Goal: Task Accomplishment & Management: Use online tool/utility

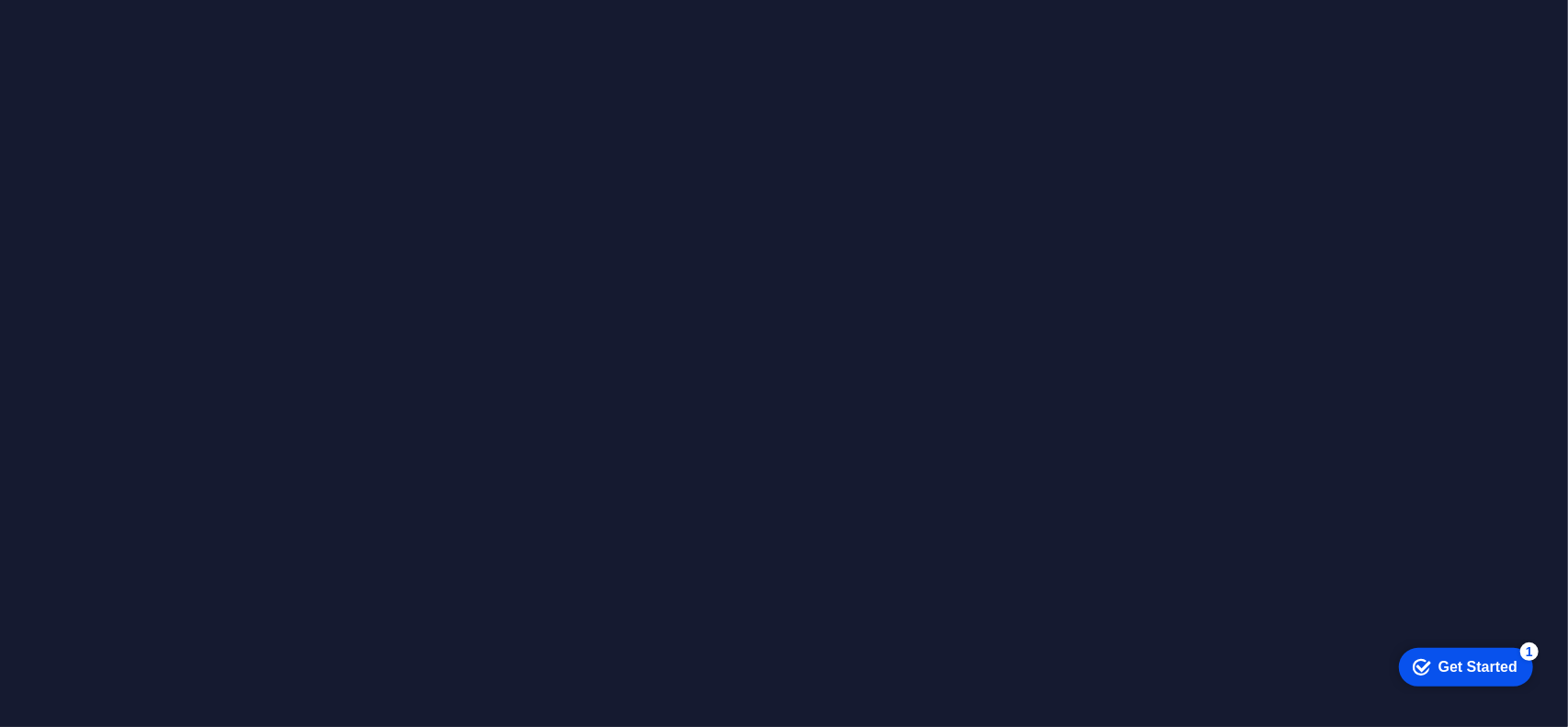
click at [1461, 675] on div "checkmark Get Started 1" at bounding box center [1465, 666] width 135 height 39
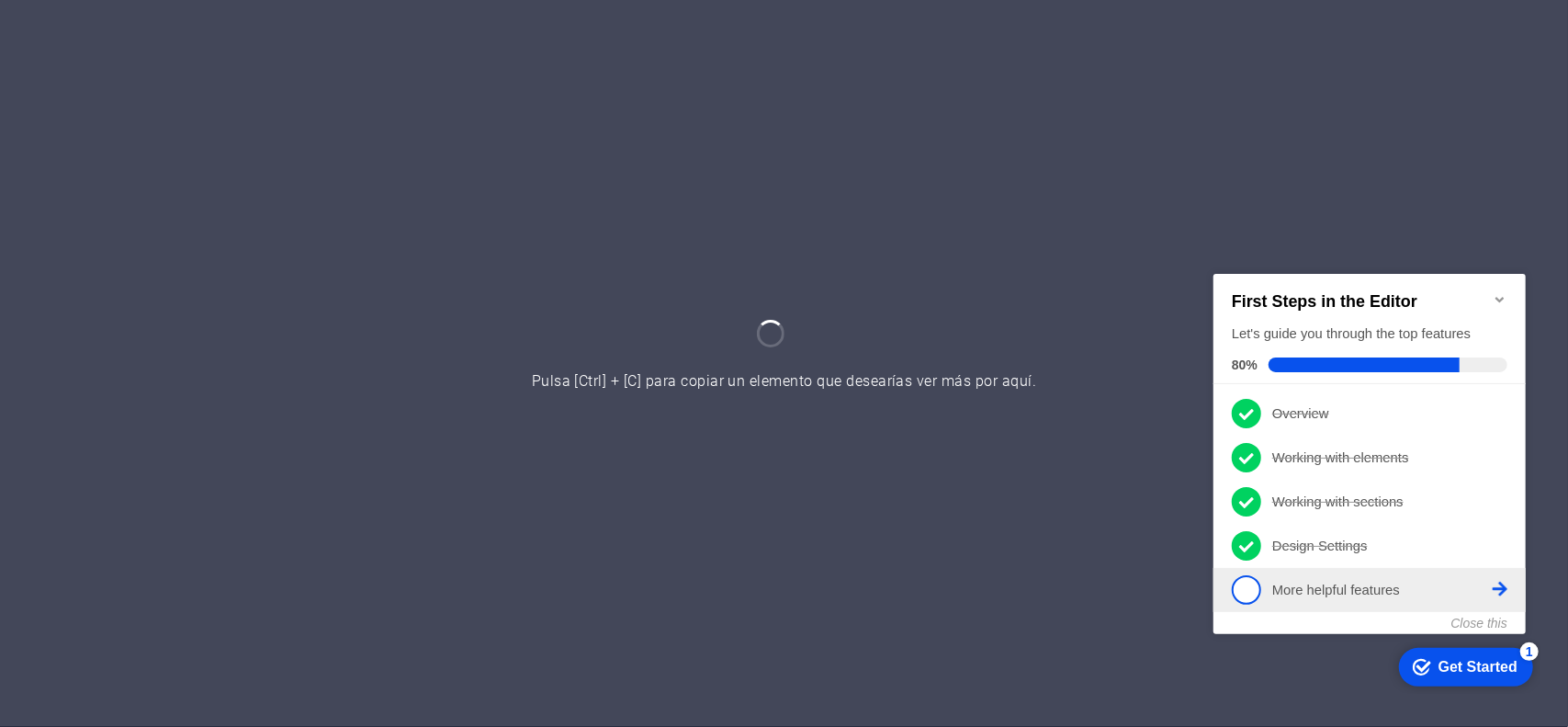
click at [1500, 419] on icon at bounding box center [1499, 412] width 15 height 15
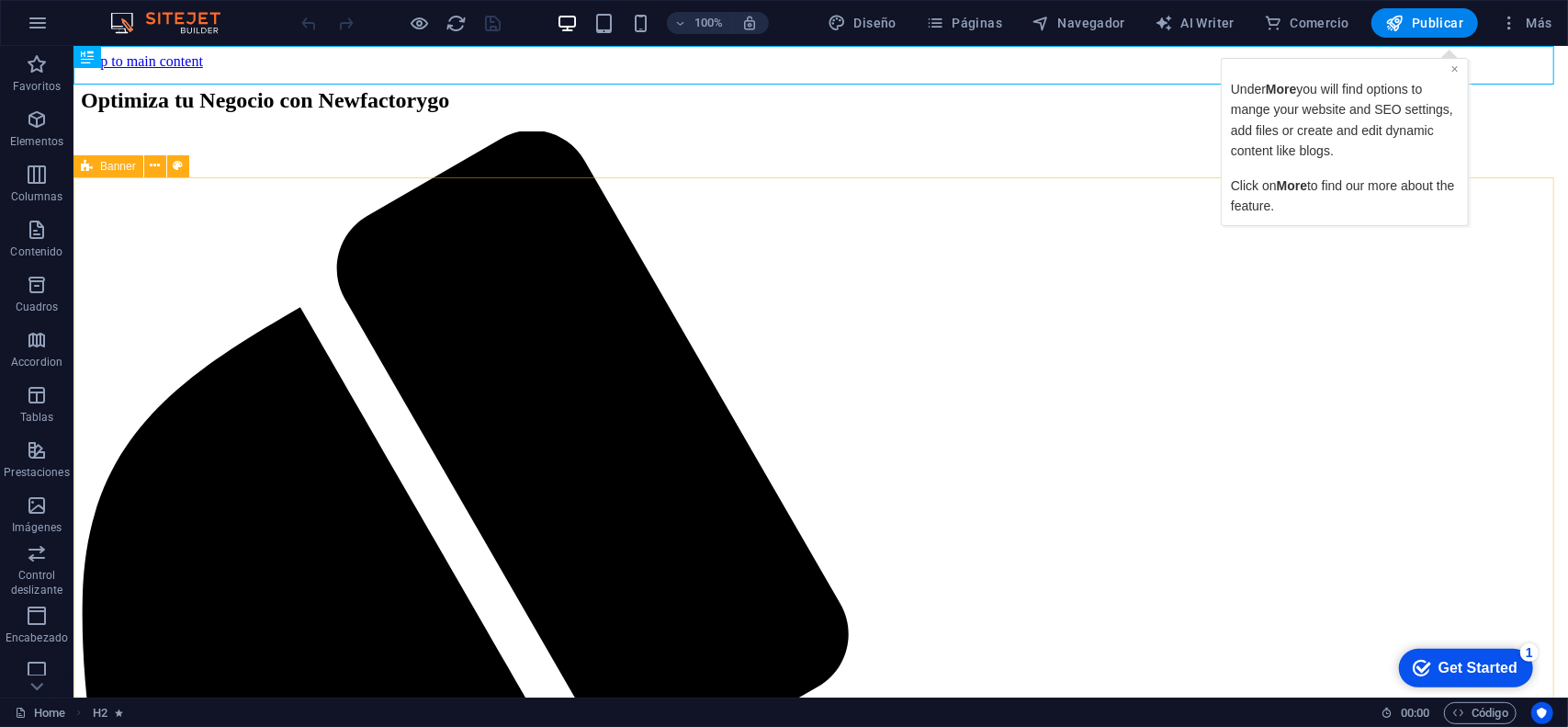
click at [1458, 67] on div "× Under More you will find options to mange your website and SEO settings, add …" at bounding box center [1344, 140] width 237 height 157
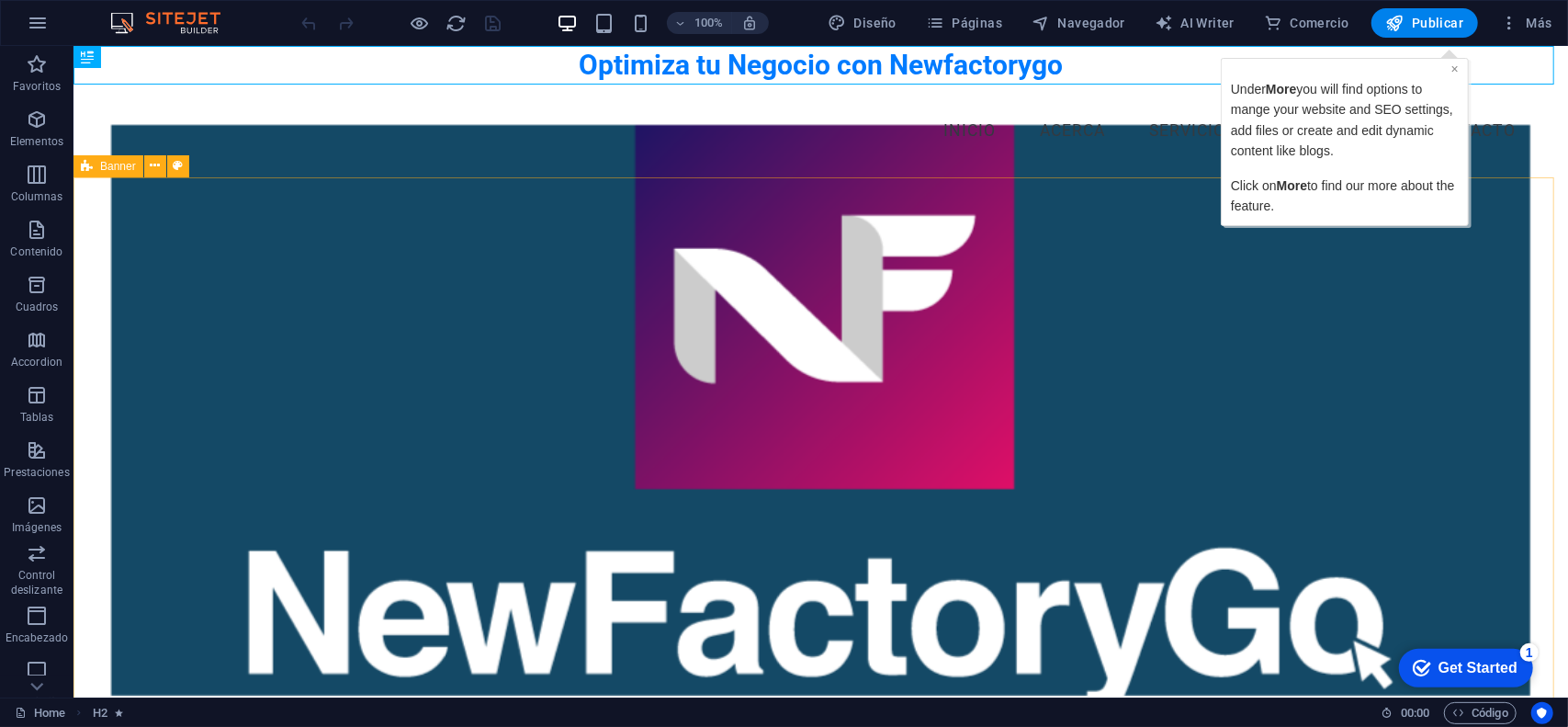
click at [1453, 69] on link "×" at bounding box center [1454, 68] width 8 height 15
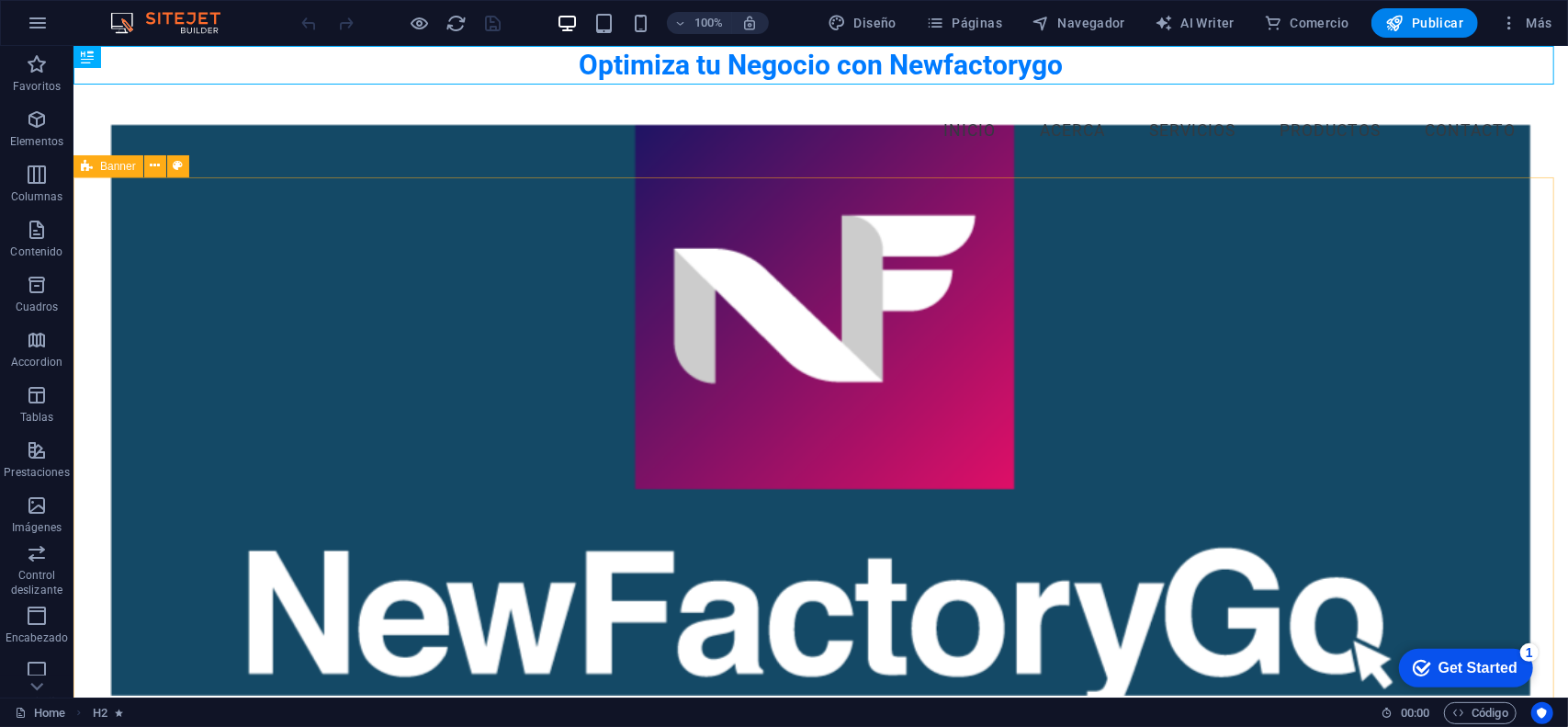
click at [1457, 666] on div "Get Started" at bounding box center [1478, 668] width 79 height 17
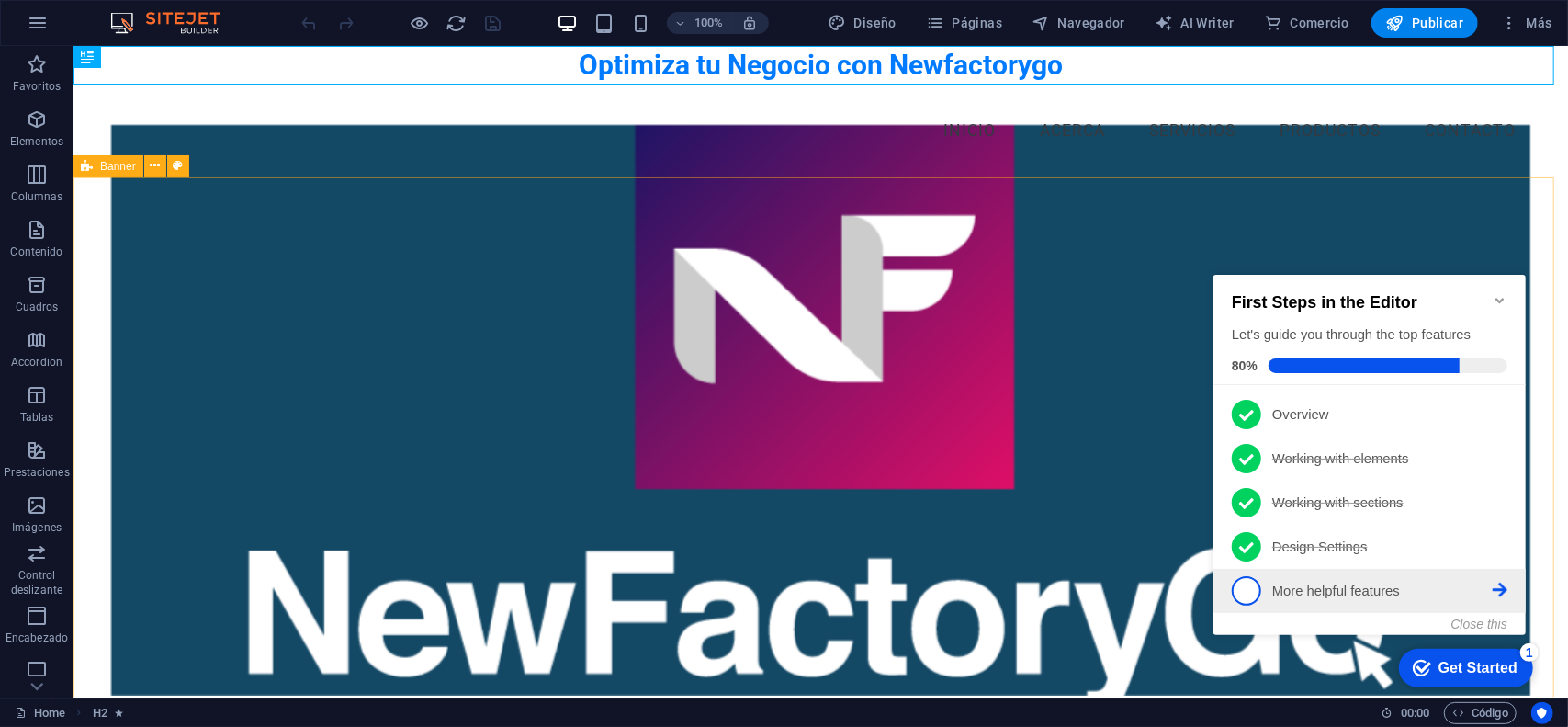
click at [1374, 585] on p "More helpful features - incomplete" at bounding box center [1382, 590] width 220 height 19
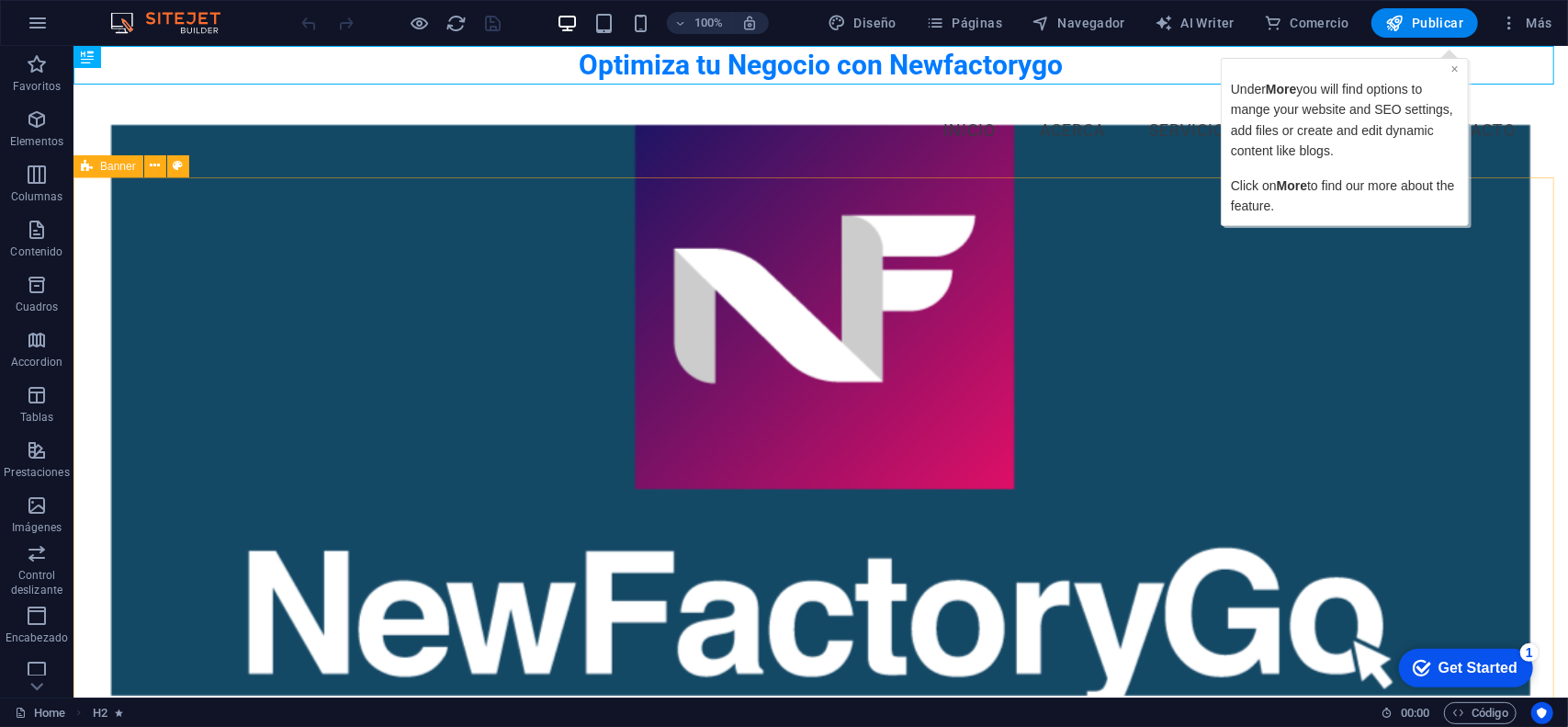
drag, startPoint x: 1455, startPoint y: 69, endPoint x: 2571, endPoint y: 177, distance: 1121.2
click at [1455, 69] on link "×" at bounding box center [1454, 68] width 8 height 15
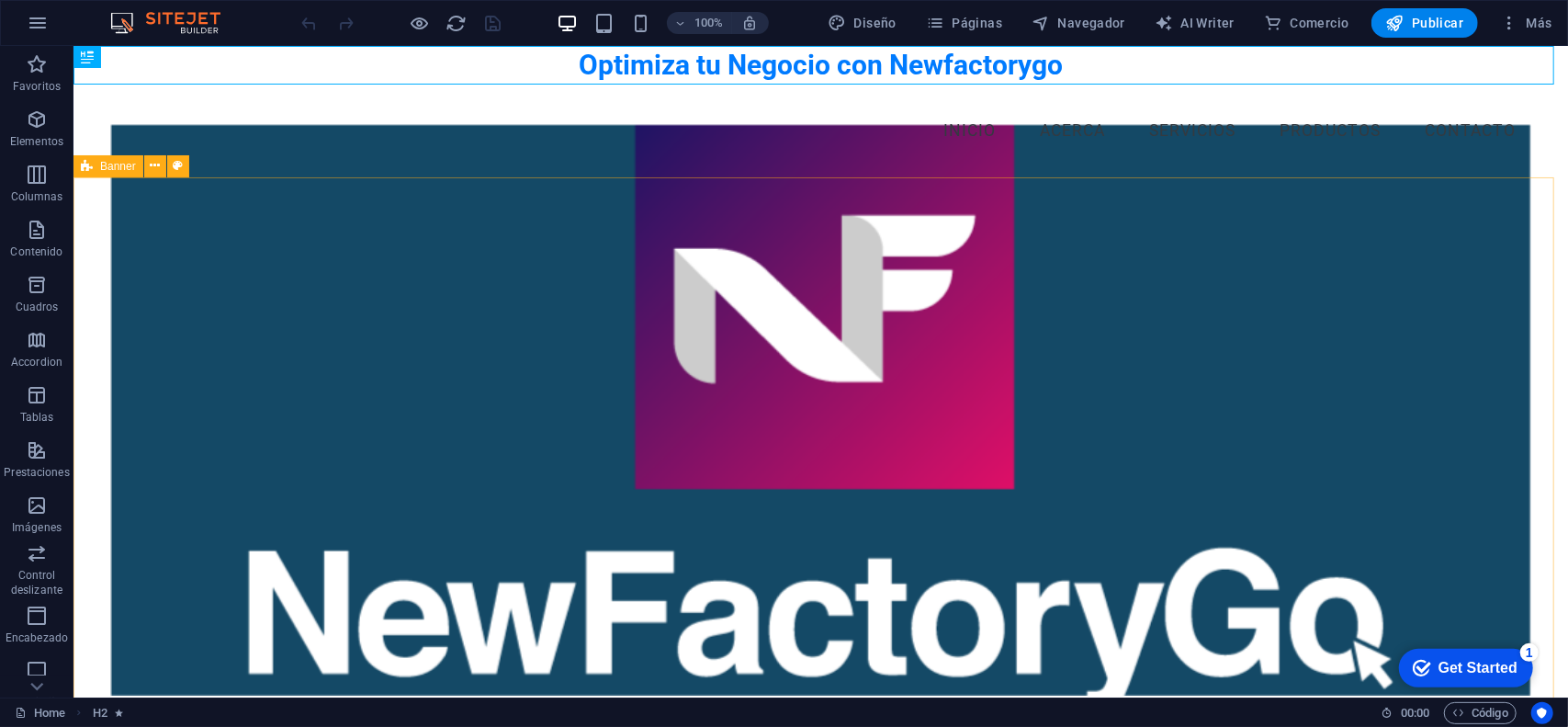
click at [1450, 670] on div "Get Started" at bounding box center [1478, 668] width 79 height 17
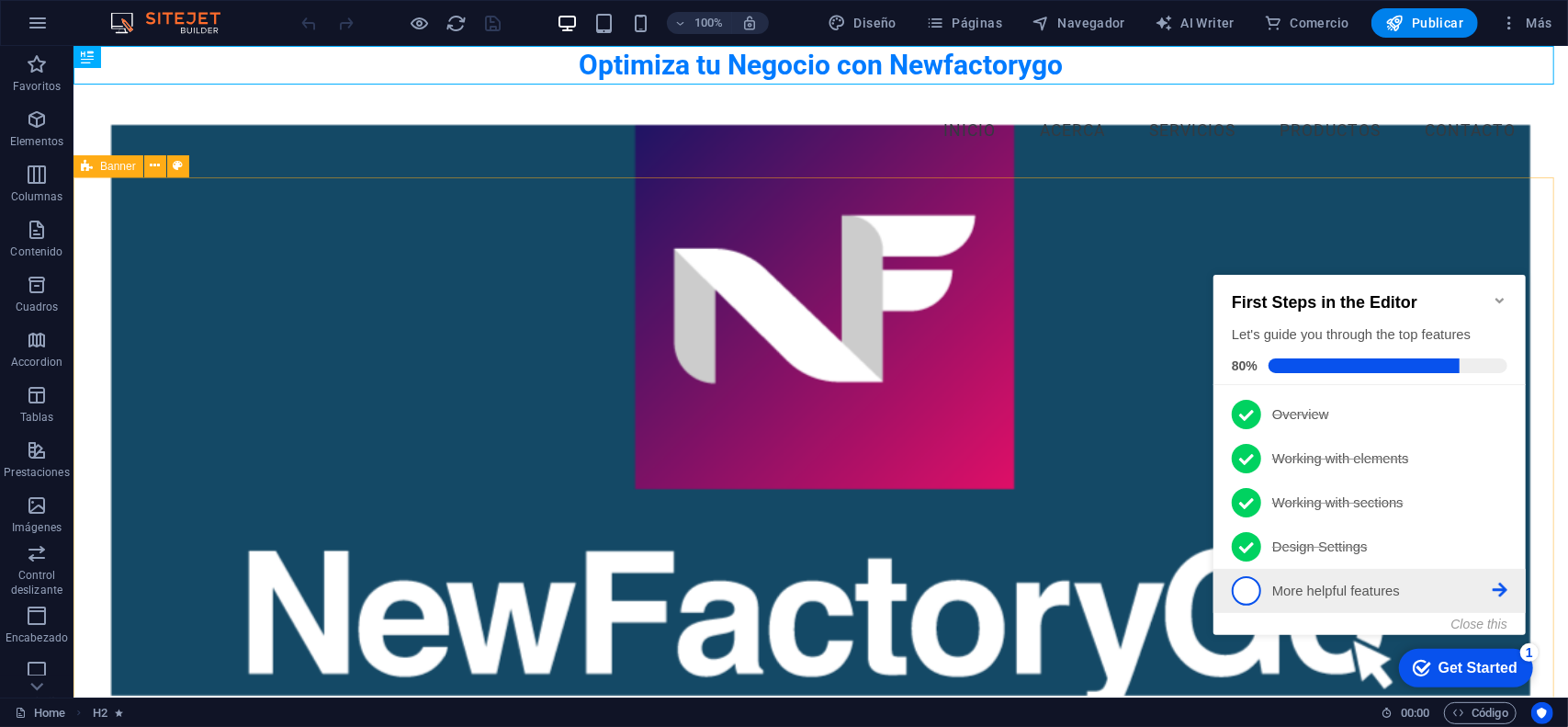
click at [1499, 420] on icon at bounding box center [1499, 412] width 15 height 15
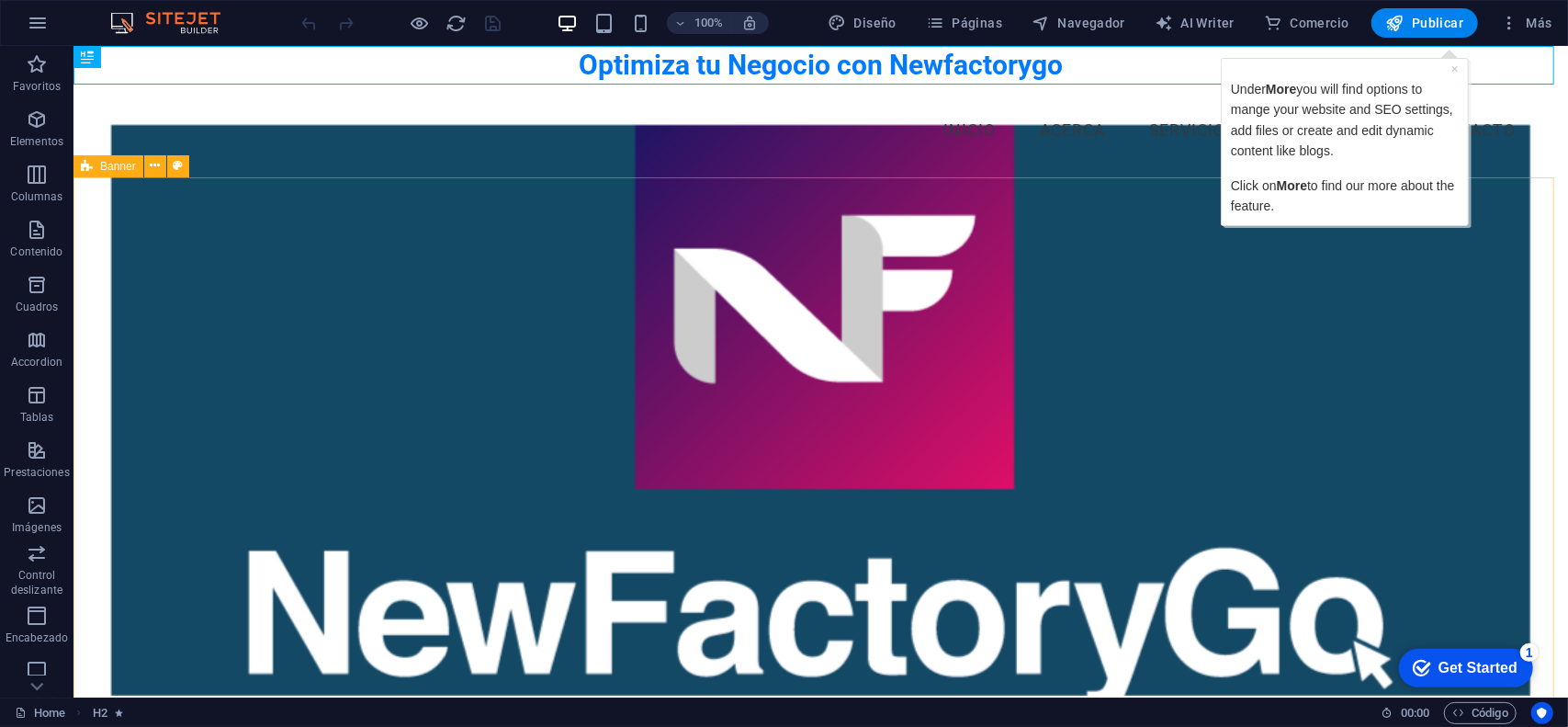
click at [1449, 65] on div "× Under More you will find options to mange your website and SEO settings, add …" at bounding box center [1344, 140] width 237 height 157
click at [1453, 69] on link "×" at bounding box center [1454, 68] width 8 height 15
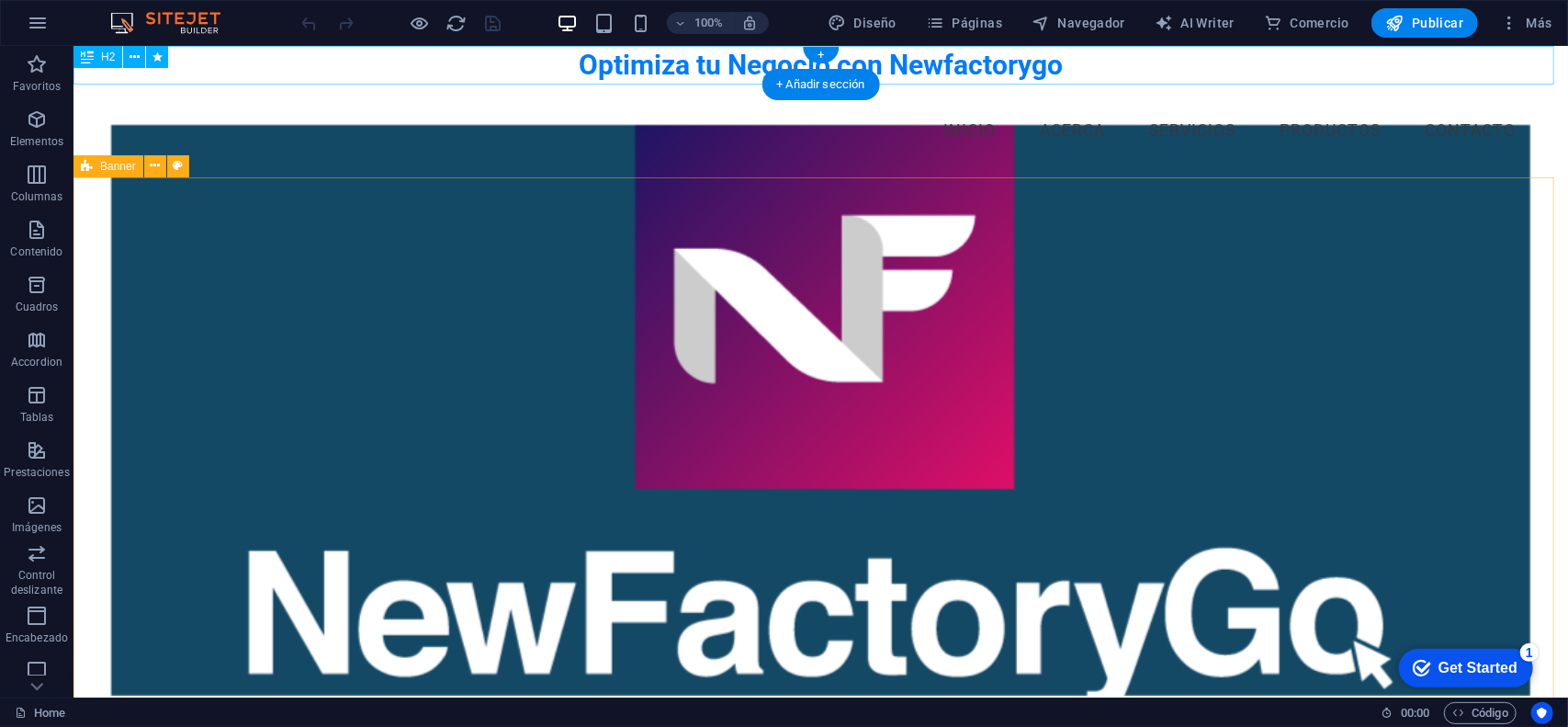
click at [632, 57] on div "Optimiza tu Negocio con Newfactorygo" at bounding box center [820, 64] width 1495 height 39
click at [981, 63] on div "Optimiza tu Negocio con Newfactorygo" at bounding box center [820, 64] width 1495 height 39
click at [1039, 167] on div "Menu Inicio Acerca Servicios Productos Contacto" at bounding box center [820, 130] width 1495 height 93
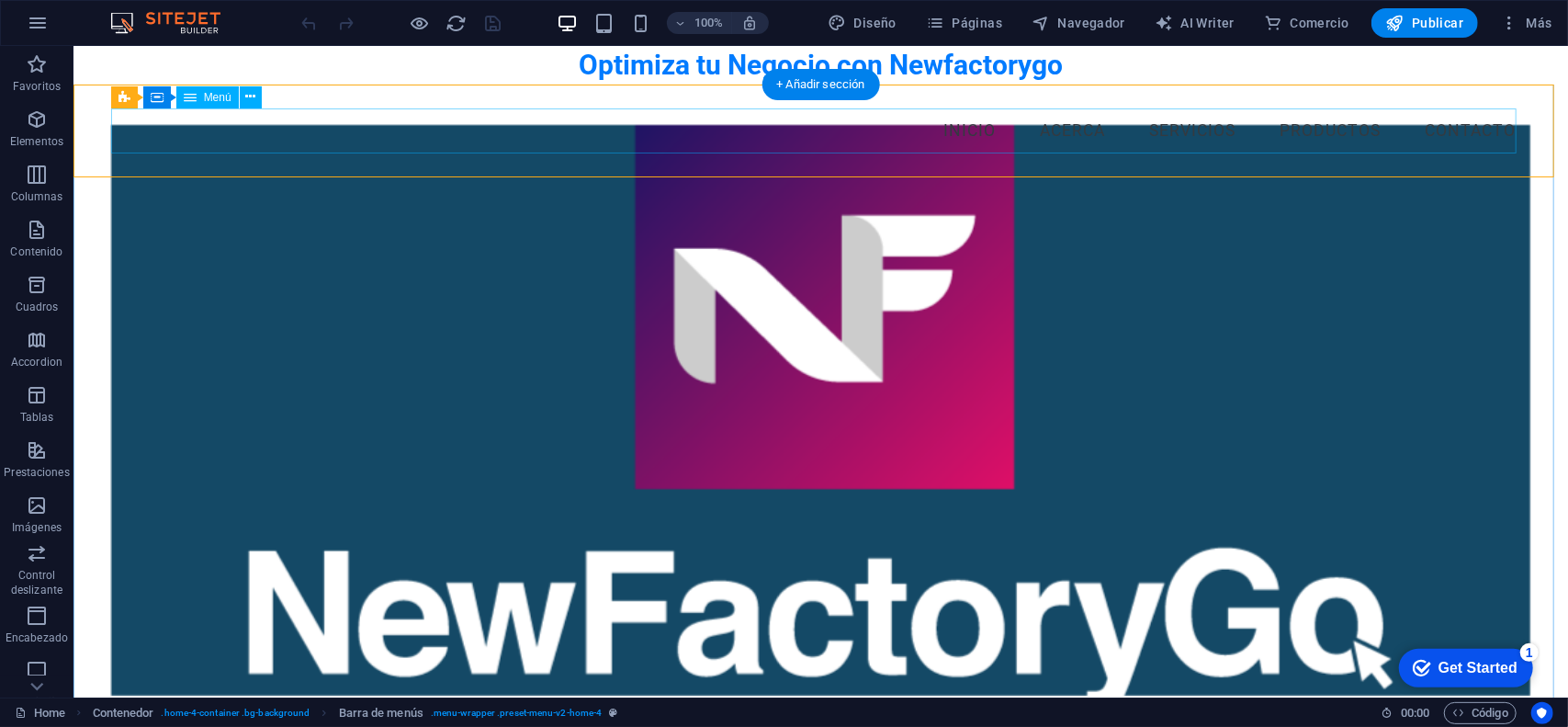
click at [1369, 139] on nav "Inicio Acerca Servicios Productos Contacto" at bounding box center [820, 130] width 1420 height 46
click at [1348, 135] on nav "Inicio Acerca Servicios Productos Contacto" at bounding box center [820, 130] width 1420 height 46
select select
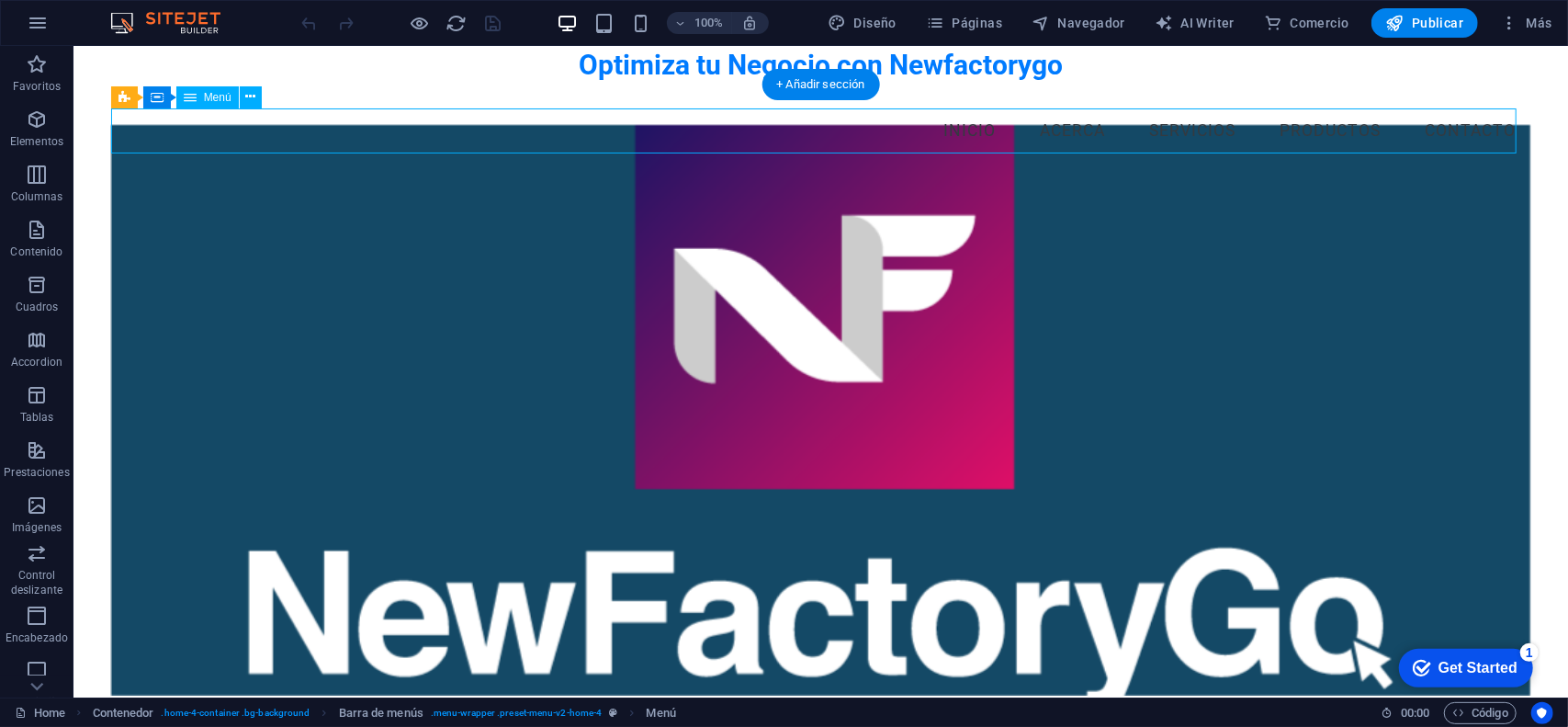
select select
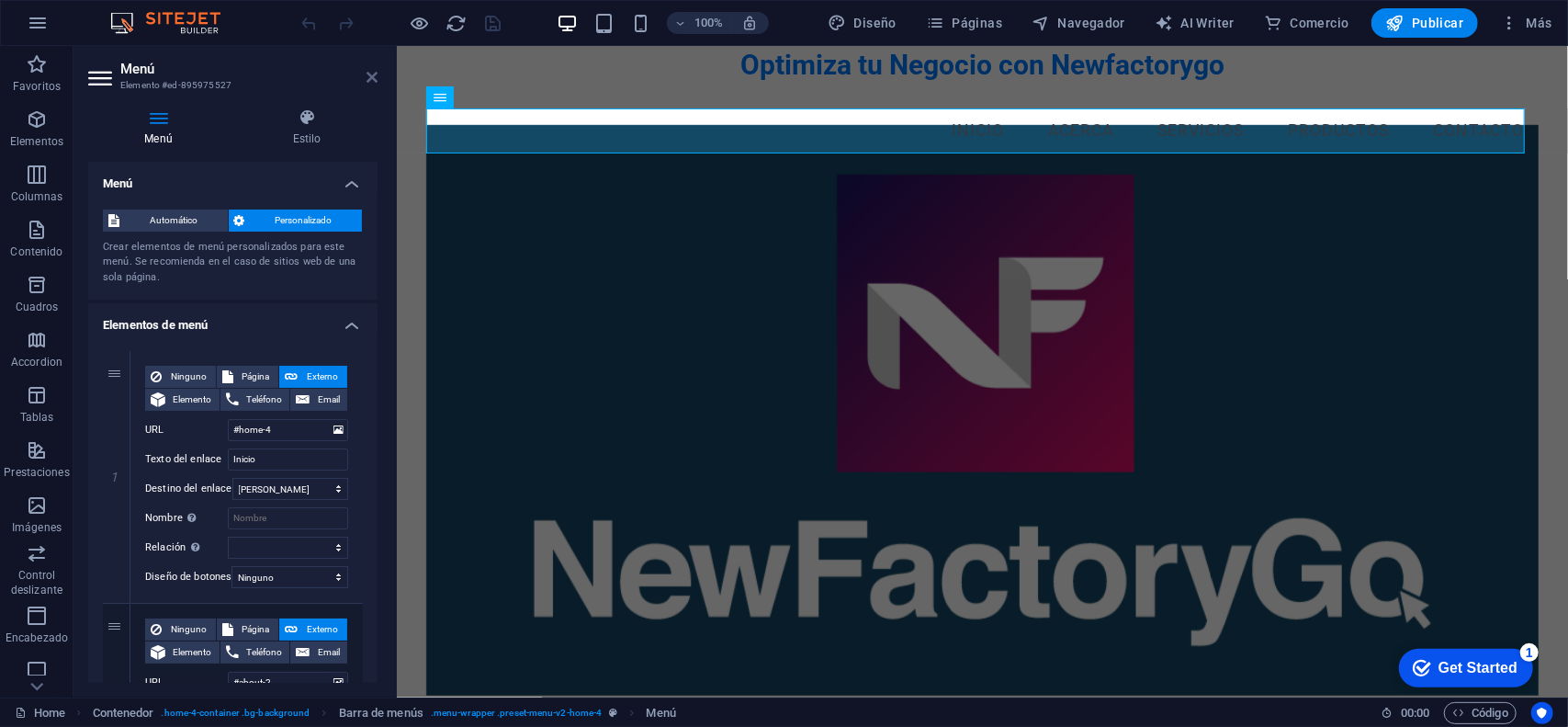
click at [369, 78] on icon at bounding box center [372, 77] width 11 height 15
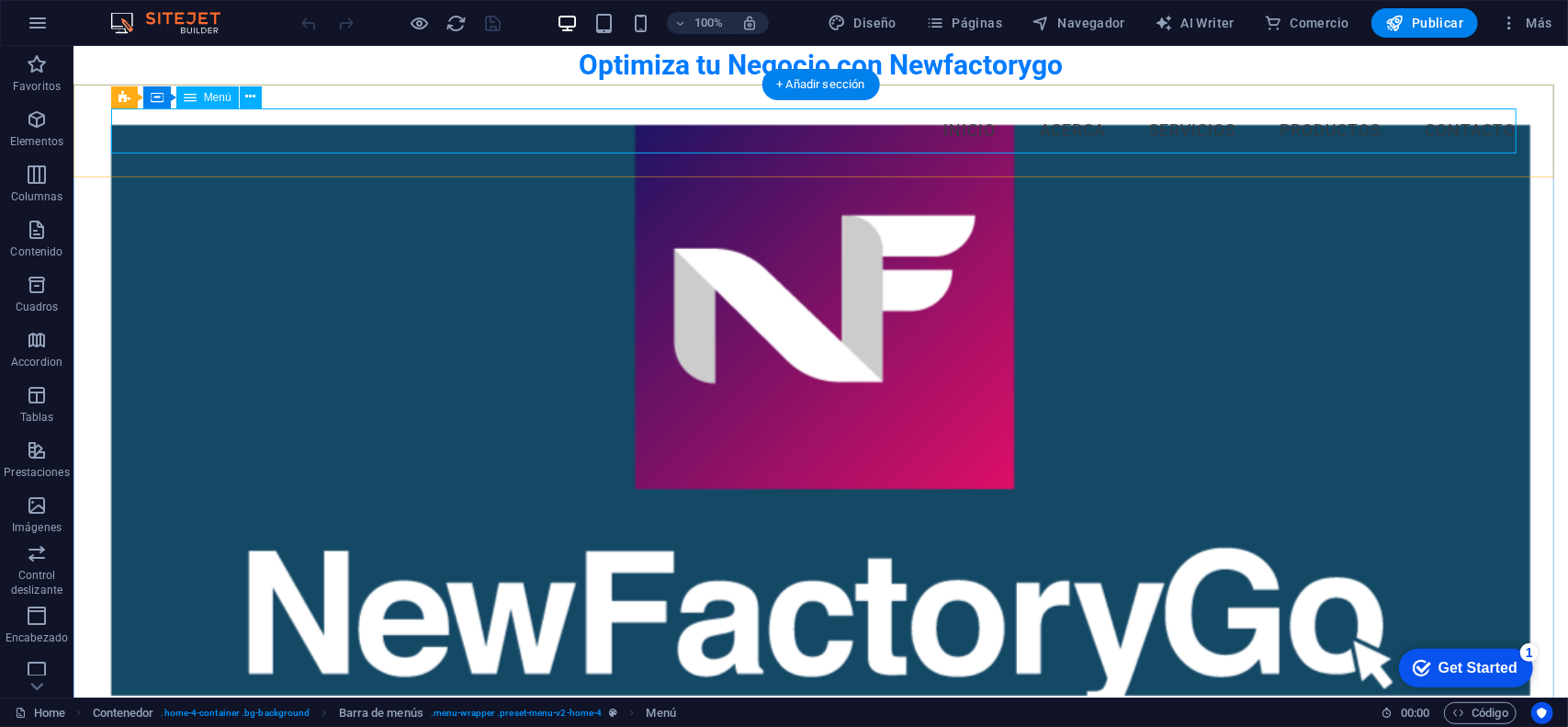
click at [420, 116] on nav "Inicio Acerca Servicios Productos Contacto" at bounding box center [820, 130] width 1420 height 46
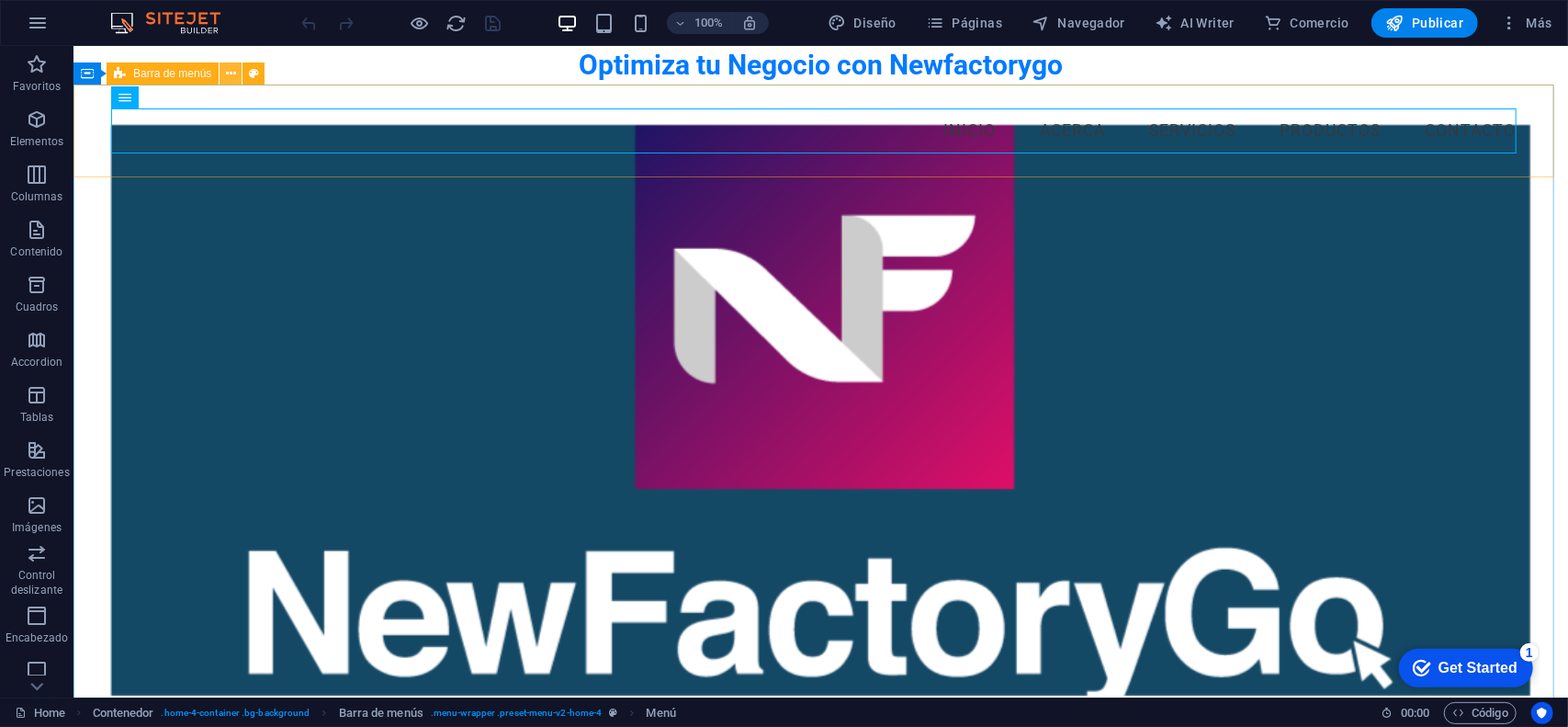
click at [235, 77] on icon at bounding box center [231, 73] width 10 height 19
